Goal: Find specific page/section: Find specific page/section

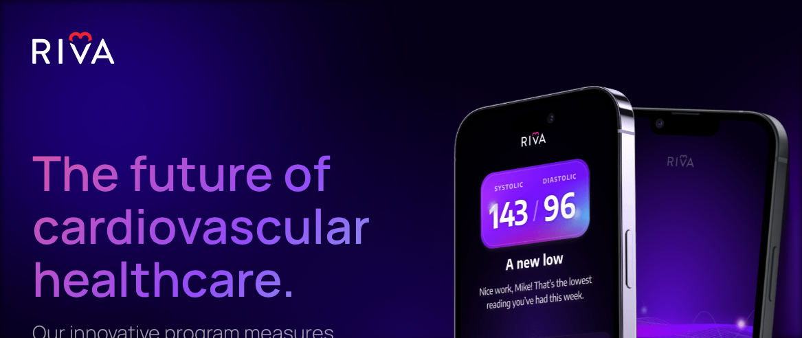
click at [81, 49] on img at bounding box center [73, 48] width 83 height 34
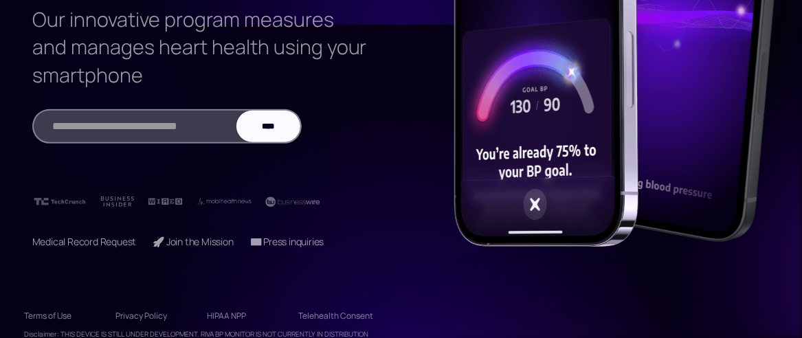
scroll to position [344, 0]
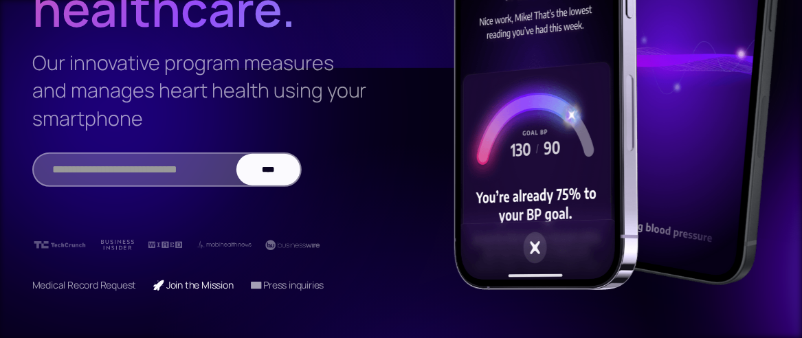
click at [201, 288] on link "🚀 Join the Mission" at bounding box center [193, 284] width 80 height 13
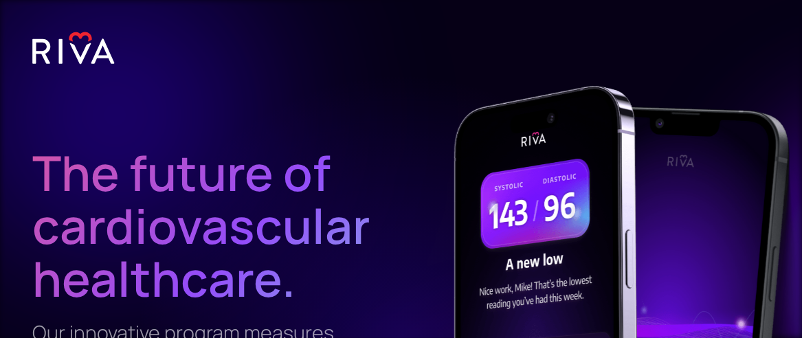
click at [96, 55] on img at bounding box center [73, 48] width 83 height 34
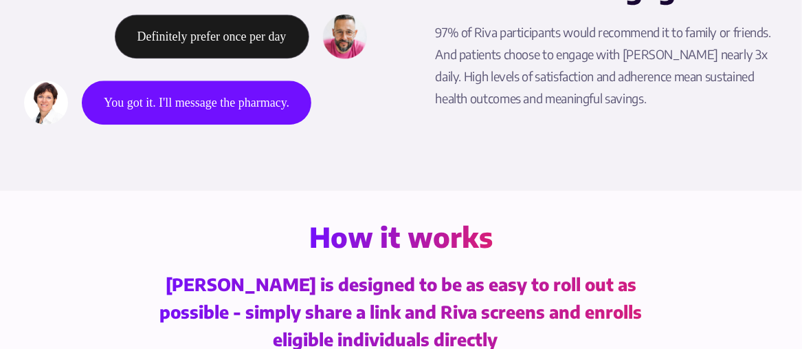
scroll to position [1444, 0]
